Goal: Information Seeking & Learning: Learn about a topic

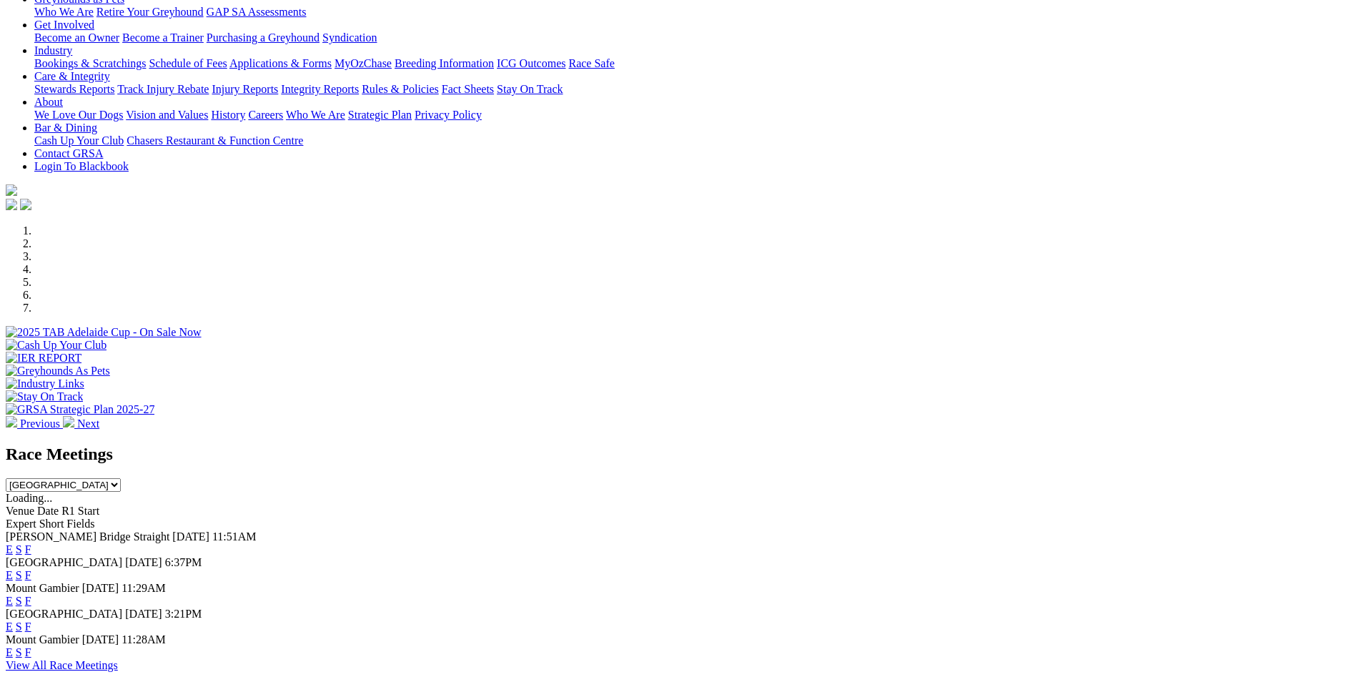
scroll to position [500, 0]
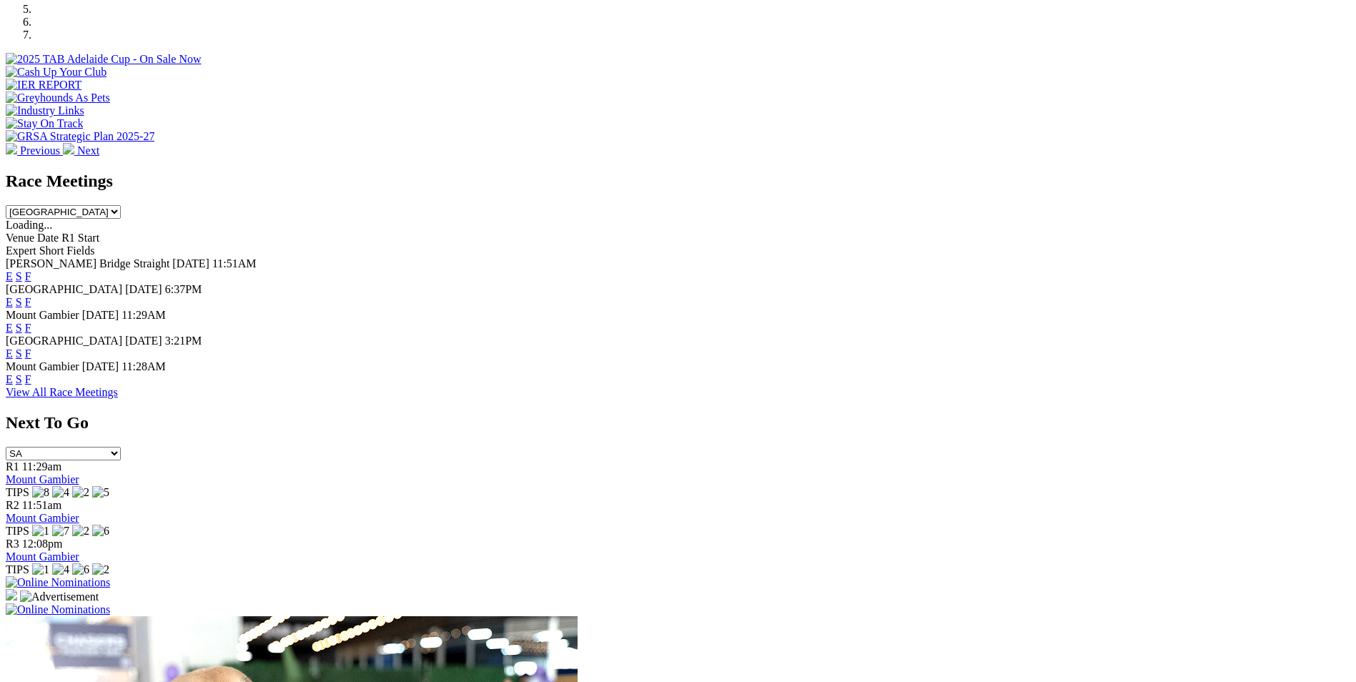
click at [31, 270] on link "F" at bounding box center [28, 276] width 6 height 12
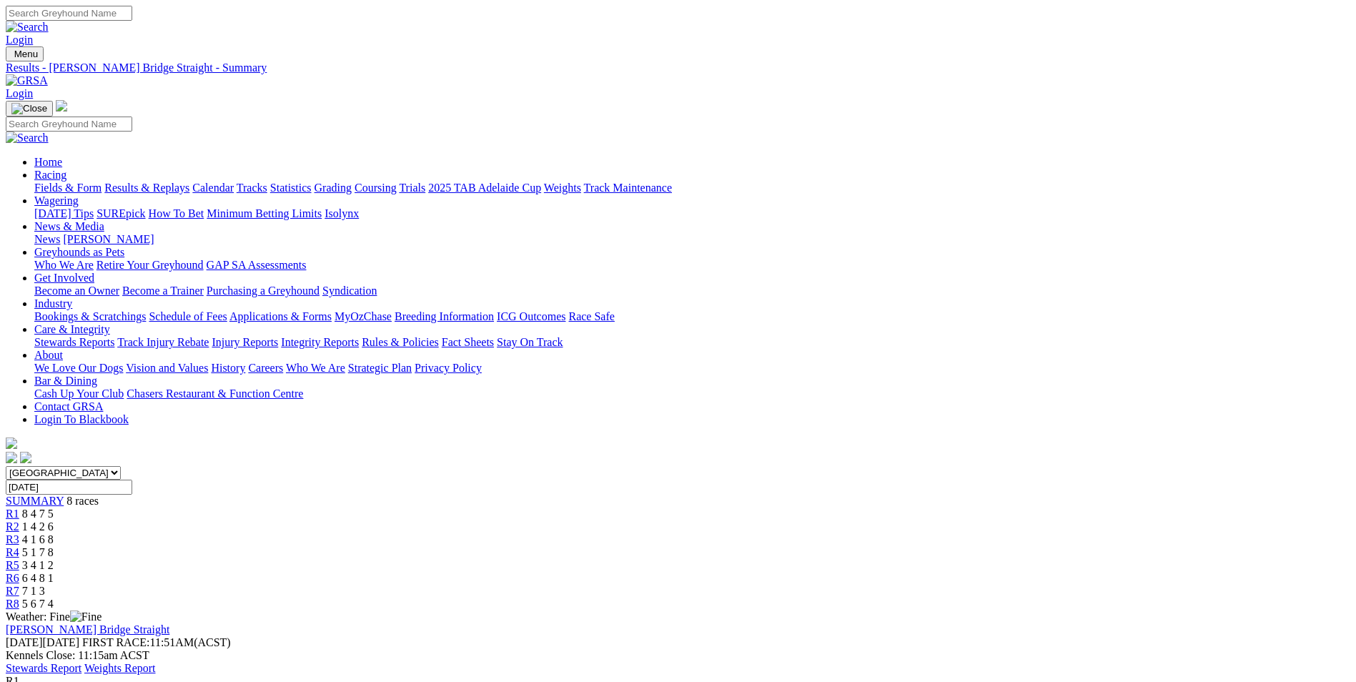
click at [81, 662] on link "Stewards Report" at bounding box center [44, 668] width 76 height 12
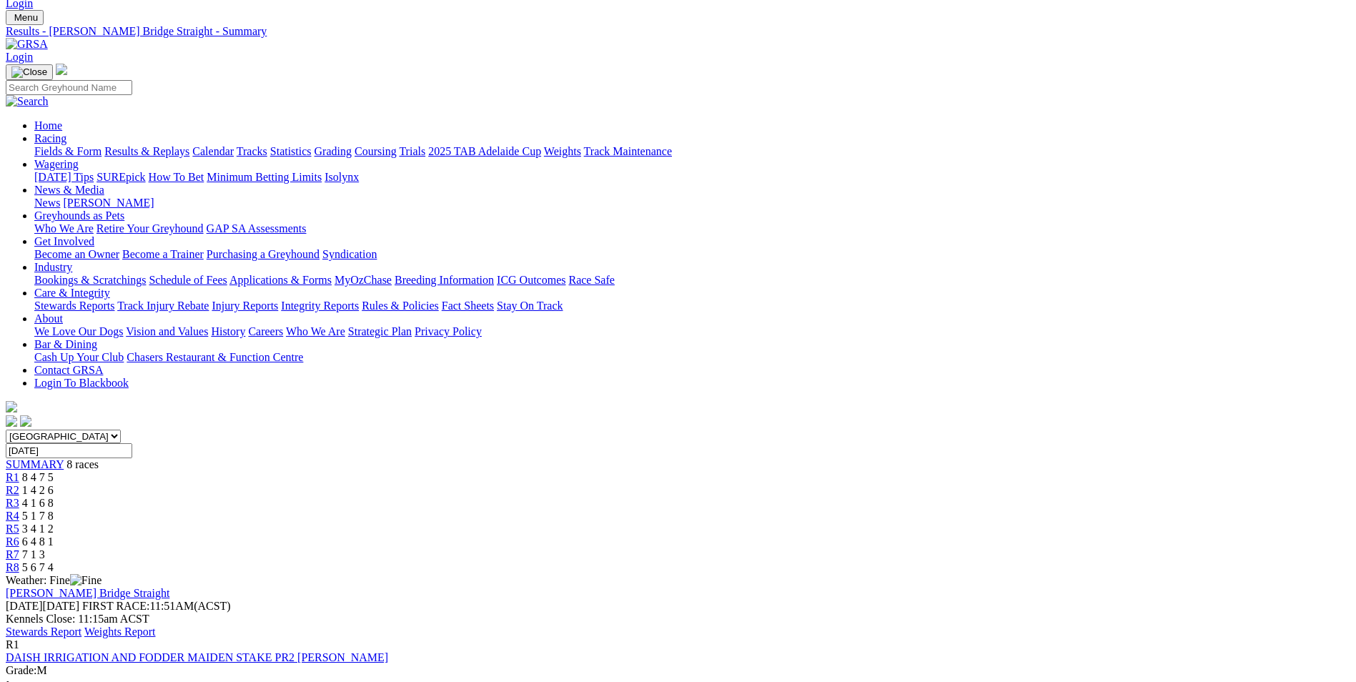
scroll to position [71, 0]
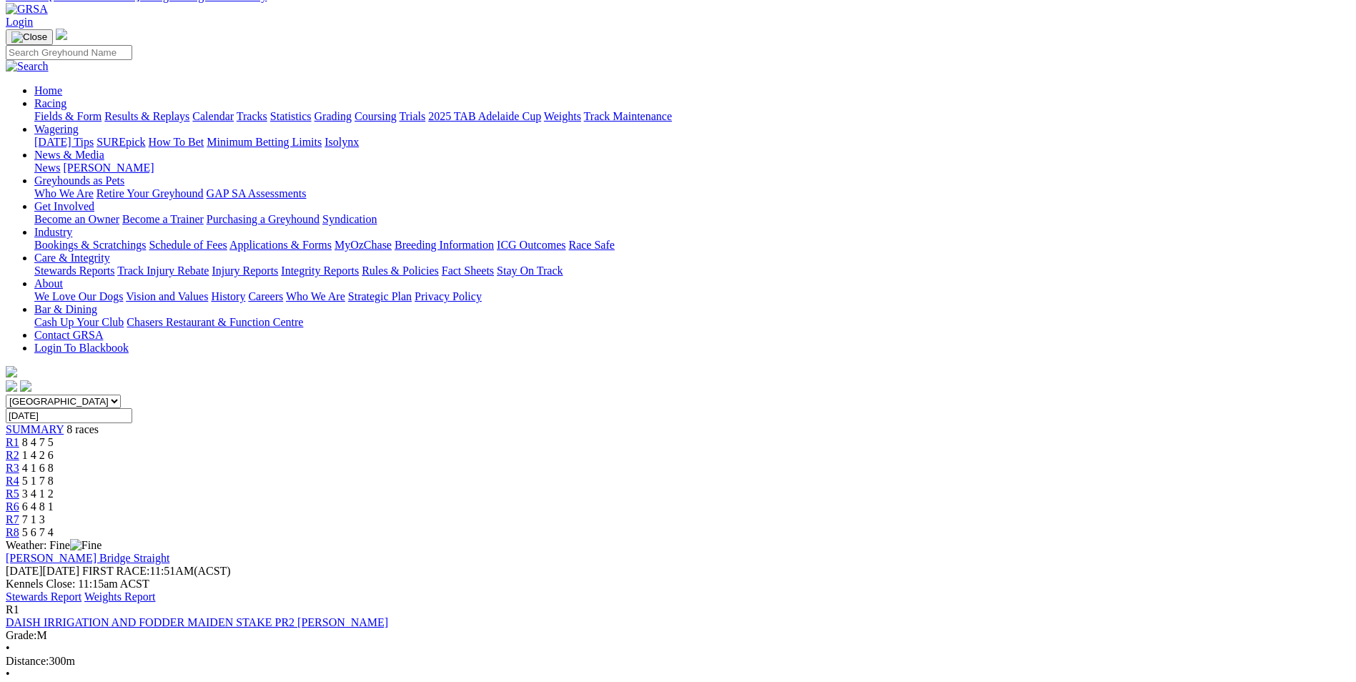
click at [81, 590] on link "Stewards Report" at bounding box center [44, 596] width 76 height 12
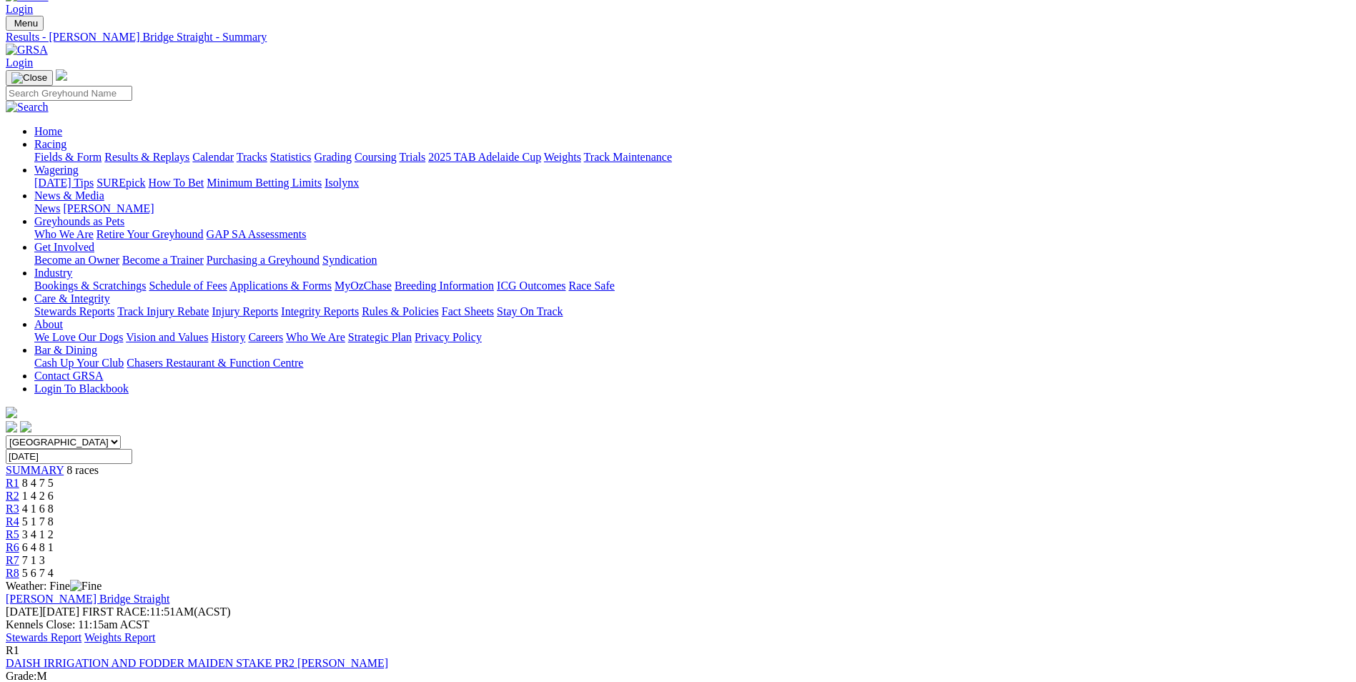
scroll to position [0, 0]
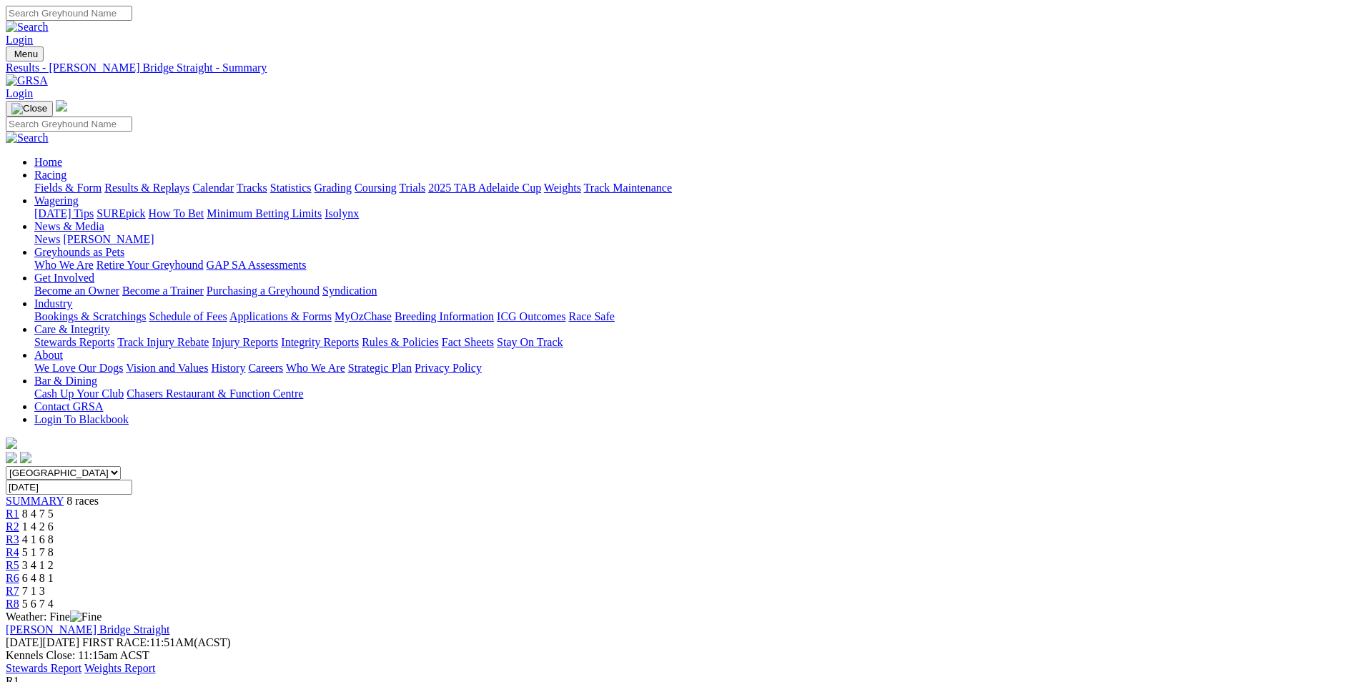
click at [101, 182] on link "Fields & Form" at bounding box center [67, 188] width 67 height 12
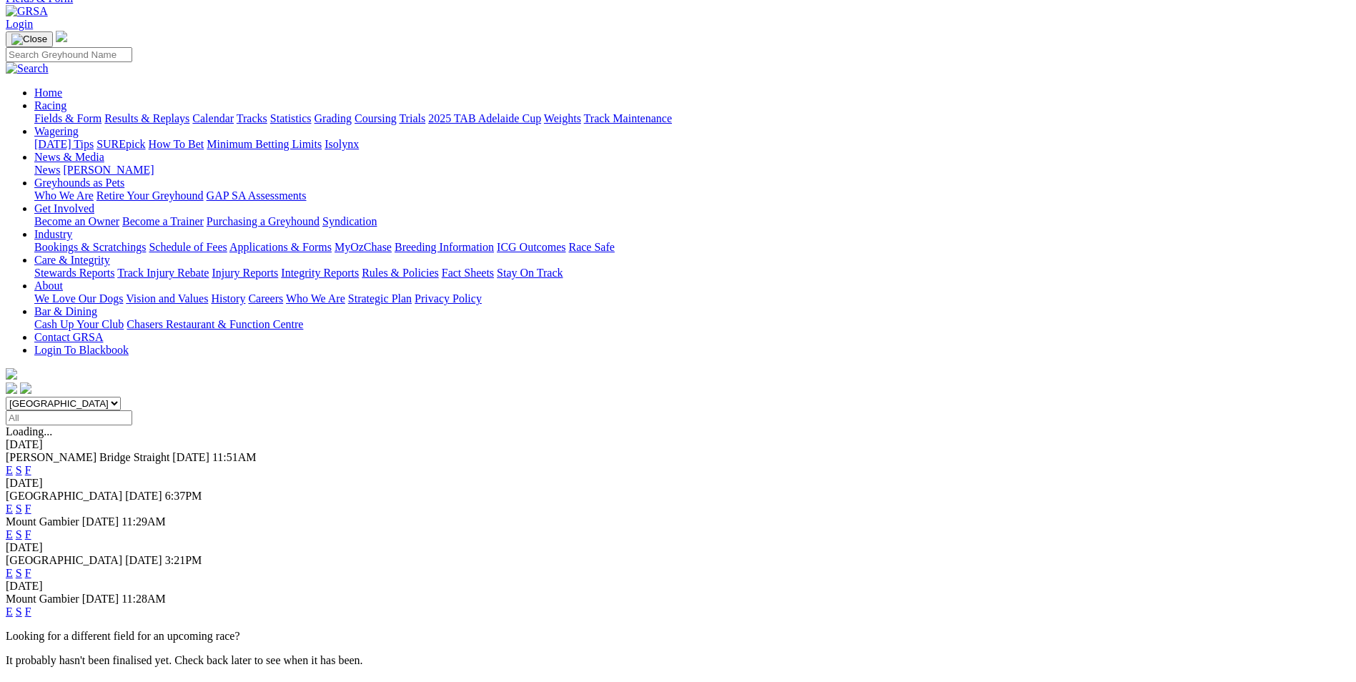
scroll to position [71, 0]
